Goal: Task Accomplishment & Management: Complete application form

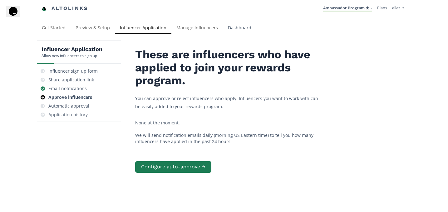
click at [231, 33] on link "Dashboard" at bounding box center [239, 28] width 33 height 12
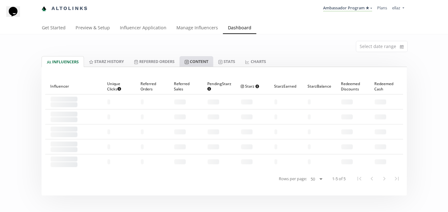
click at [204, 63] on link "Content" at bounding box center [197, 61] width 34 height 11
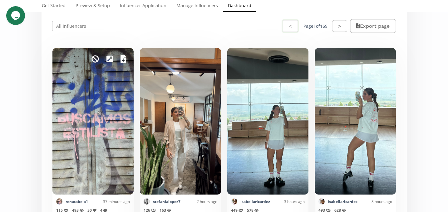
scroll to position [157, 0]
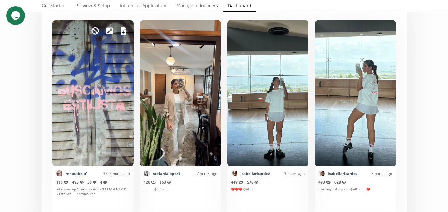
scroll to position [10, 0]
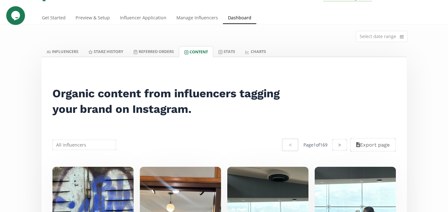
click at [148, 24] on div "Select date range" at bounding box center [224, 35] width 375 height 22
click at [146, 21] on link "Influencer Application" at bounding box center [143, 18] width 57 height 12
